Goal: Task Accomplishment & Management: Use online tool/utility

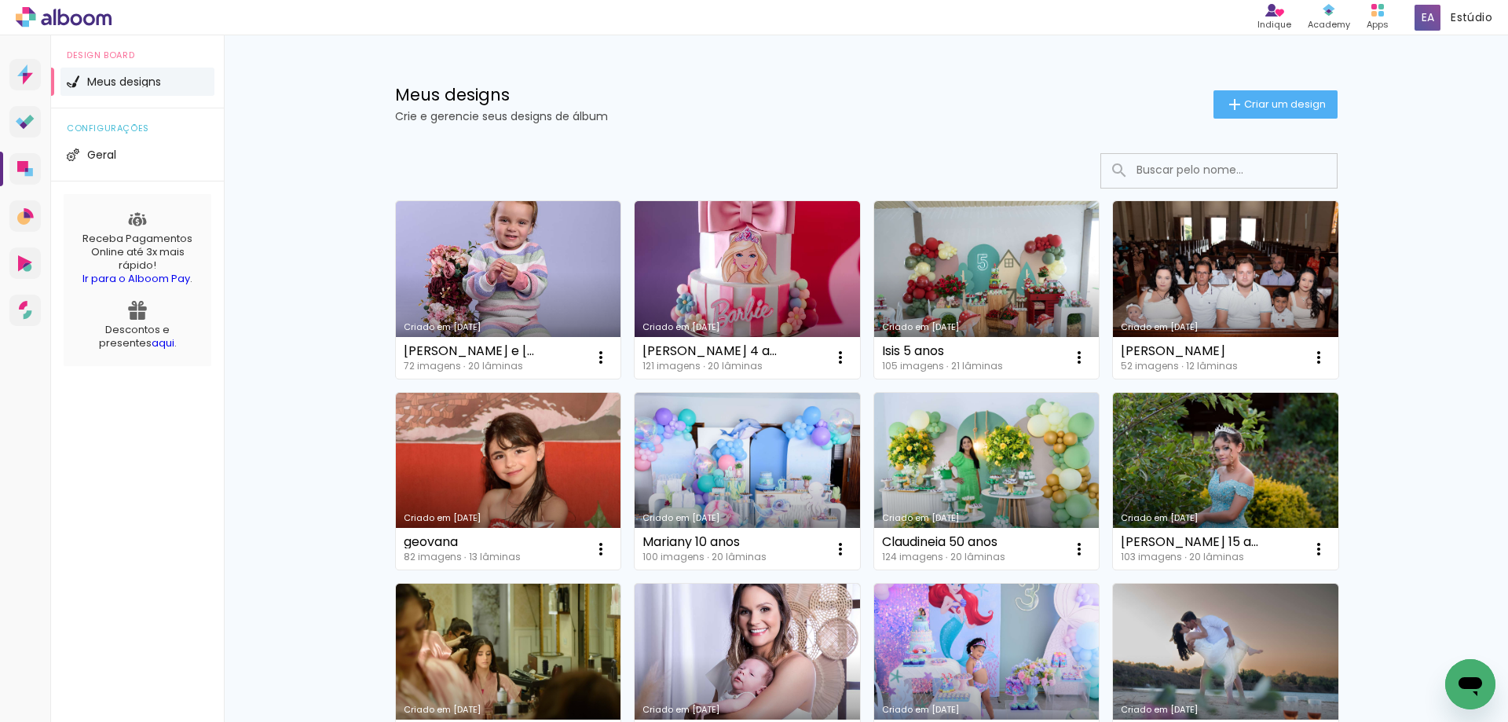
click at [1223, 476] on link "Criado em [DATE]" at bounding box center [1225, 481] width 225 height 177
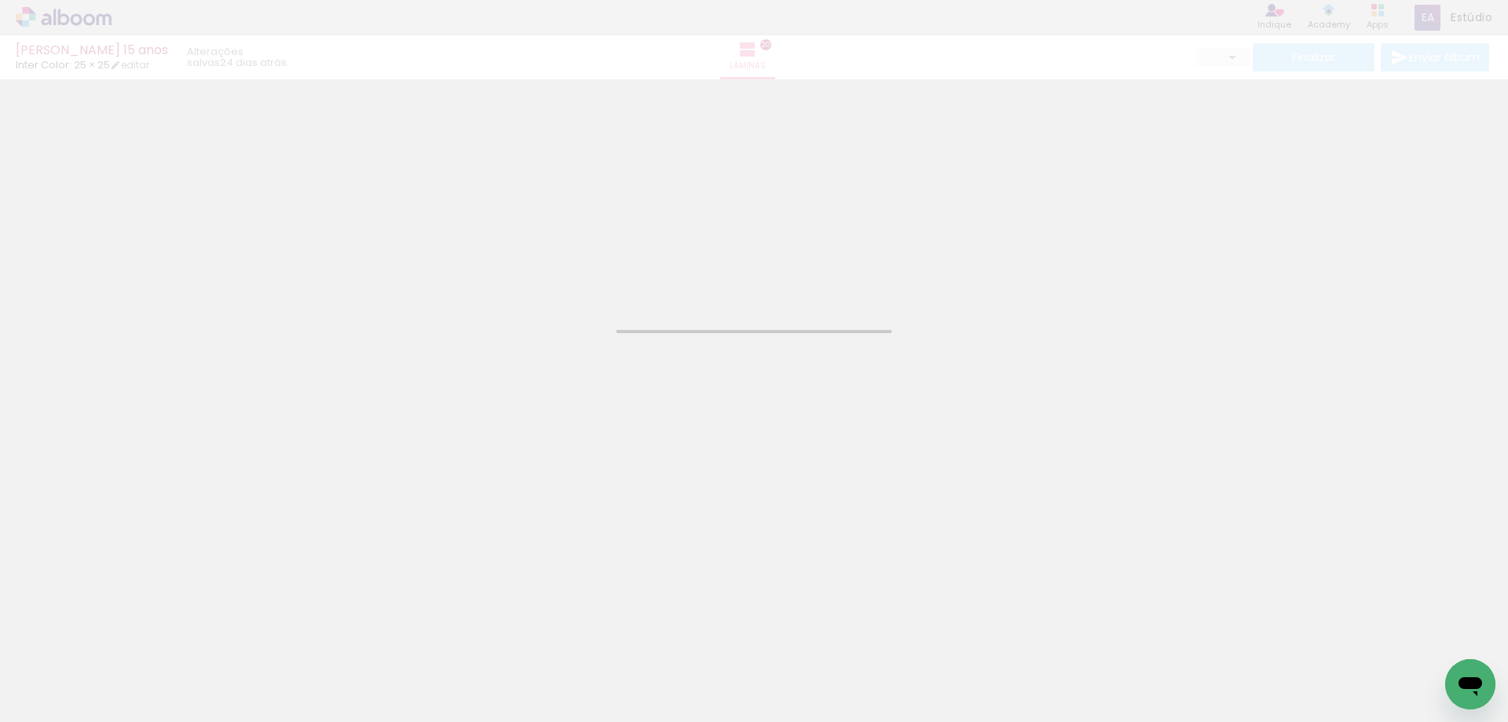
type input "JPG"
type input "Alta, 300 DPI"
